Goal: Task Accomplishment & Management: Complete application form

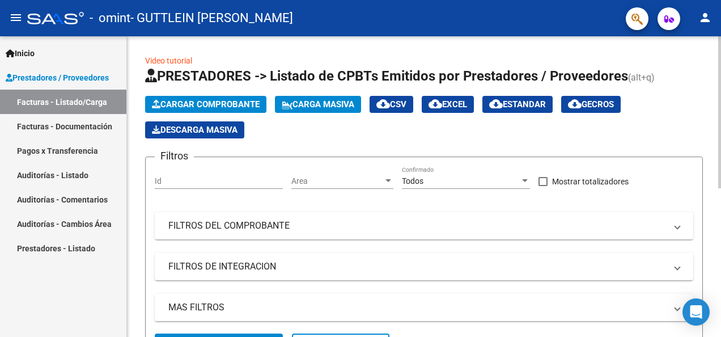
click at [256, 103] on span "Cargar Comprobante" at bounding box center [206, 104] width 108 height 10
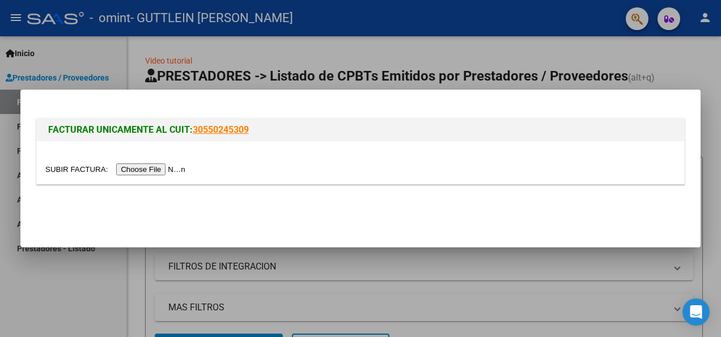
click at [156, 169] on input "file" at bounding box center [116, 169] width 143 height 12
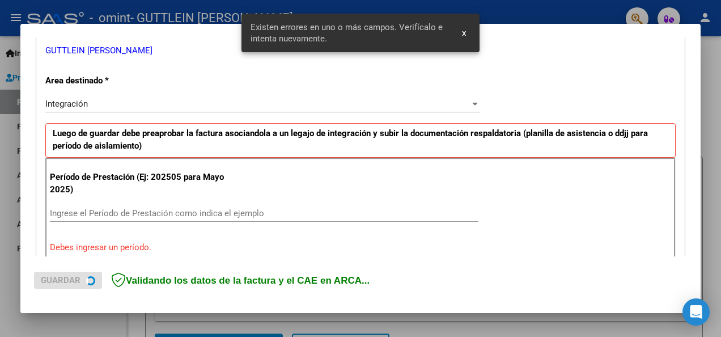
scroll to position [262, 0]
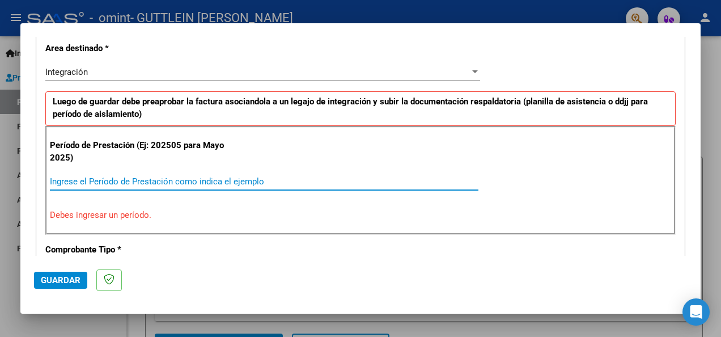
click at [167, 179] on input "Ingrese el Período de Prestación como indica el ejemplo" at bounding box center [264, 181] width 429 height 10
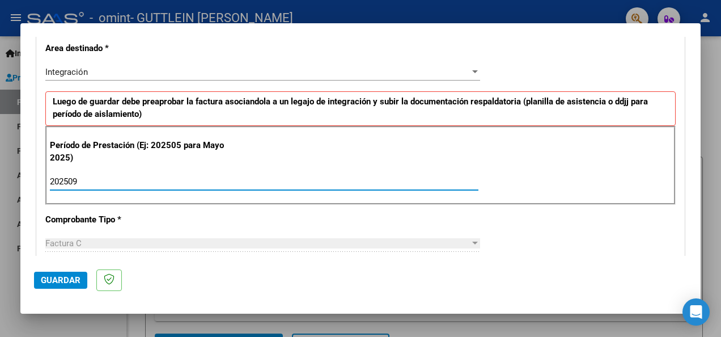
type input "202509"
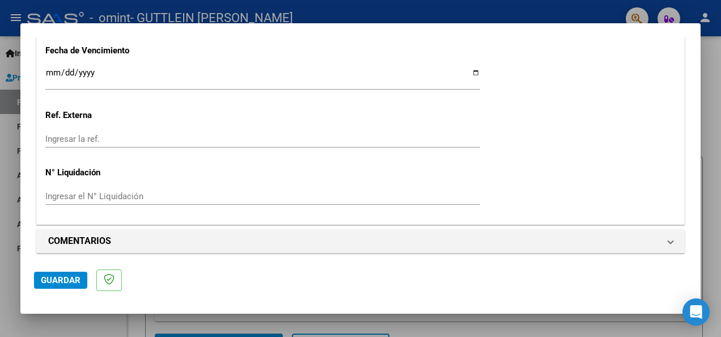
scroll to position [810, 0]
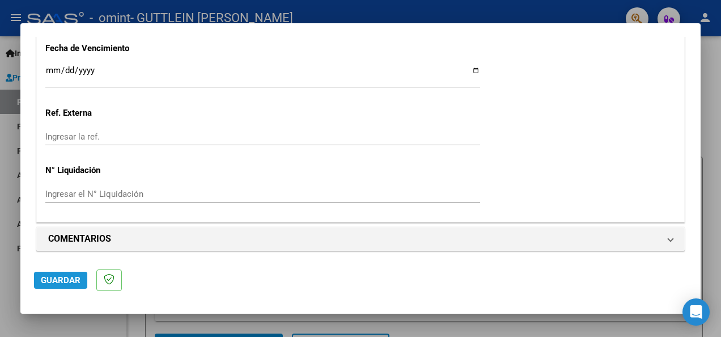
click at [49, 284] on span "Guardar" at bounding box center [61, 280] width 40 height 10
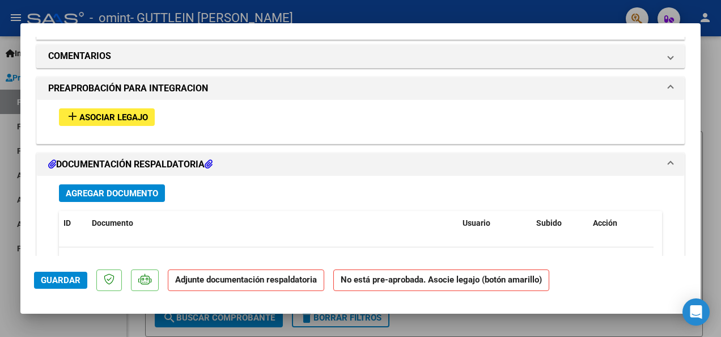
scroll to position [974, 0]
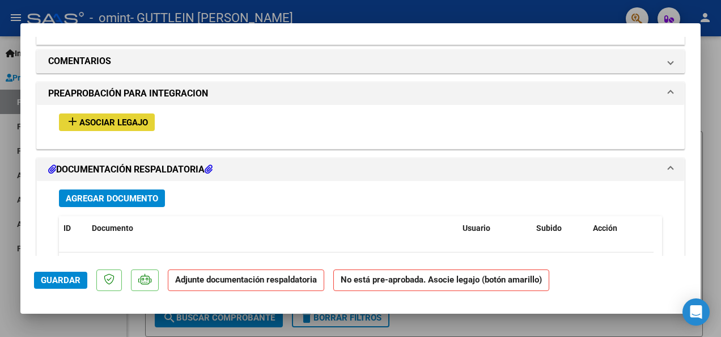
click at [126, 121] on span "Asociar Legajo" at bounding box center [113, 122] width 69 height 10
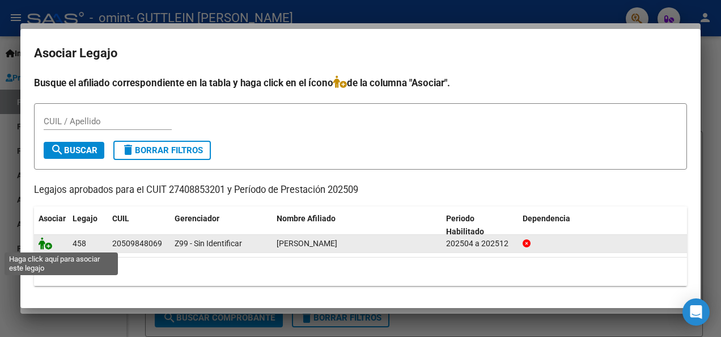
click at [44, 245] on icon at bounding box center [46, 243] width 14 height 12
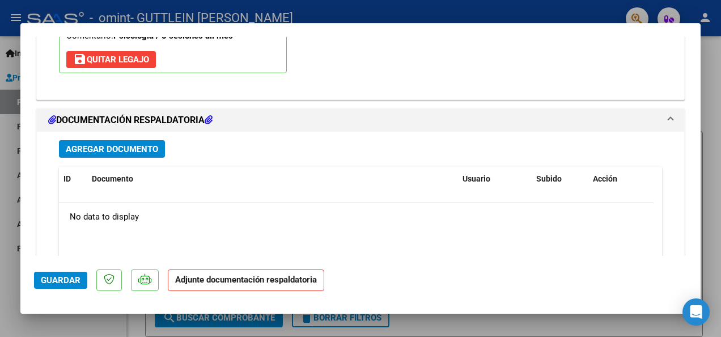
scroll to position [1203, 0]
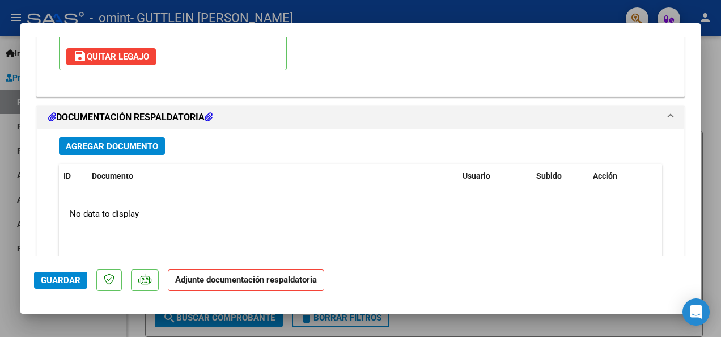
click at [108, 144] on span "Agregar Documento" at bounding box center [112, 146] width 92 height 10
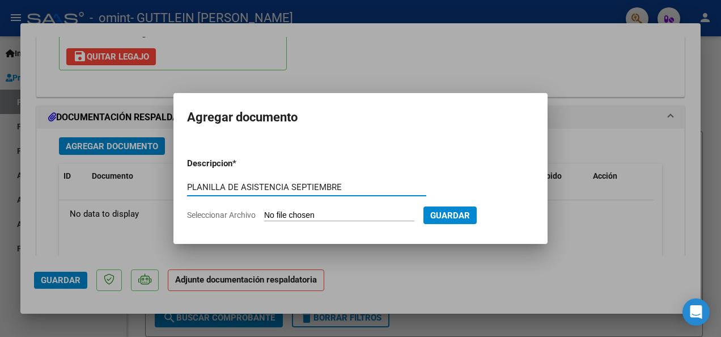
type input "PLANILLA DE ASISTENCIA SEPTIEMBRE"
click at [329, 211] on input "Seleccionar Archivo" at bounding box center [339, 215] width 150 height 11
type input "C:\fakepath\Planilla de asistencia SEPTIEMBRE [PERSON_NAME].jpg"
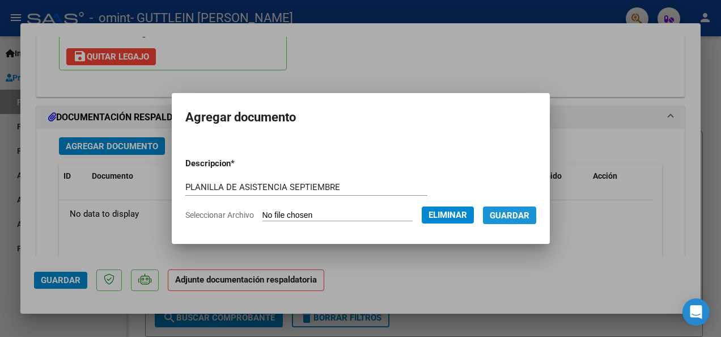
click at [511, 219] on span "Guardar" at bounding box center [510, 215] width 40 height 10
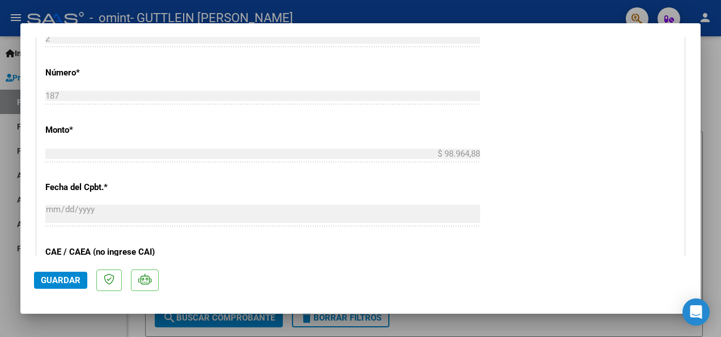
scroll to position [0, 0]
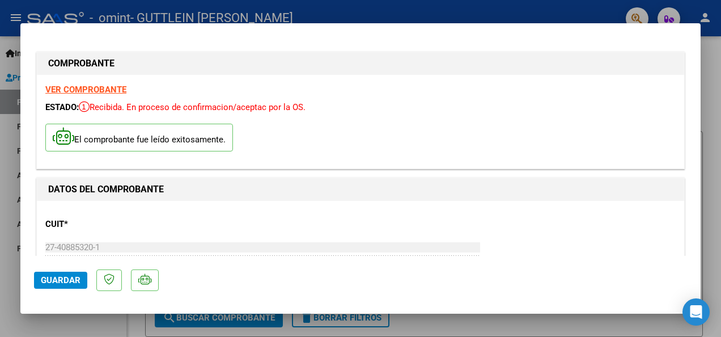
click at [98, 90] on strong "VER COMPROBANTE" at bounding box center [85, 89] width 81 height 10
click at [705, 68] on div at bounding box center [360, 168] width 721 height 337
type input "$ 0,00"
